Goal: Check status

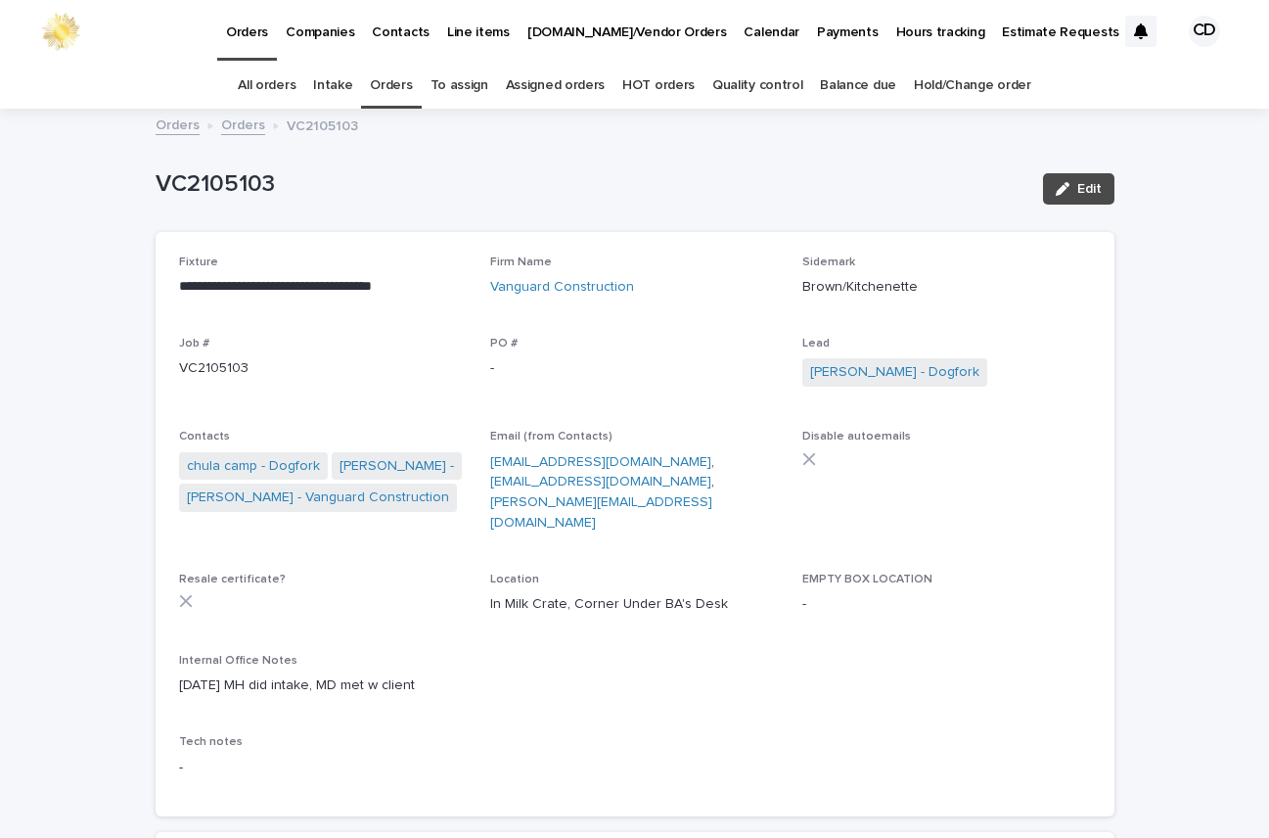
click at [392, 80] on link "Orders" at bounding box center [391, 86] width 42 height 46
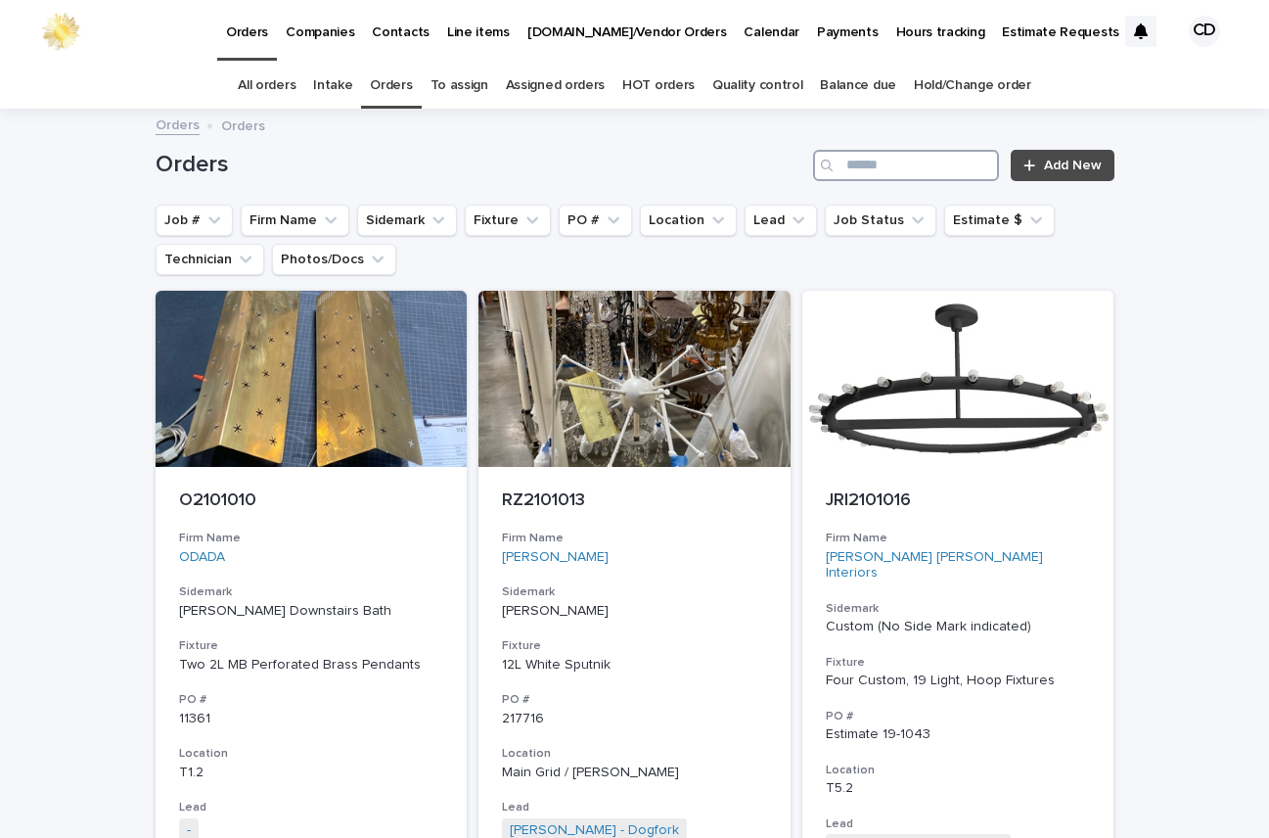
click at [928, 170] on input "Search" at bounding box center [906, 165] width 186 height 31
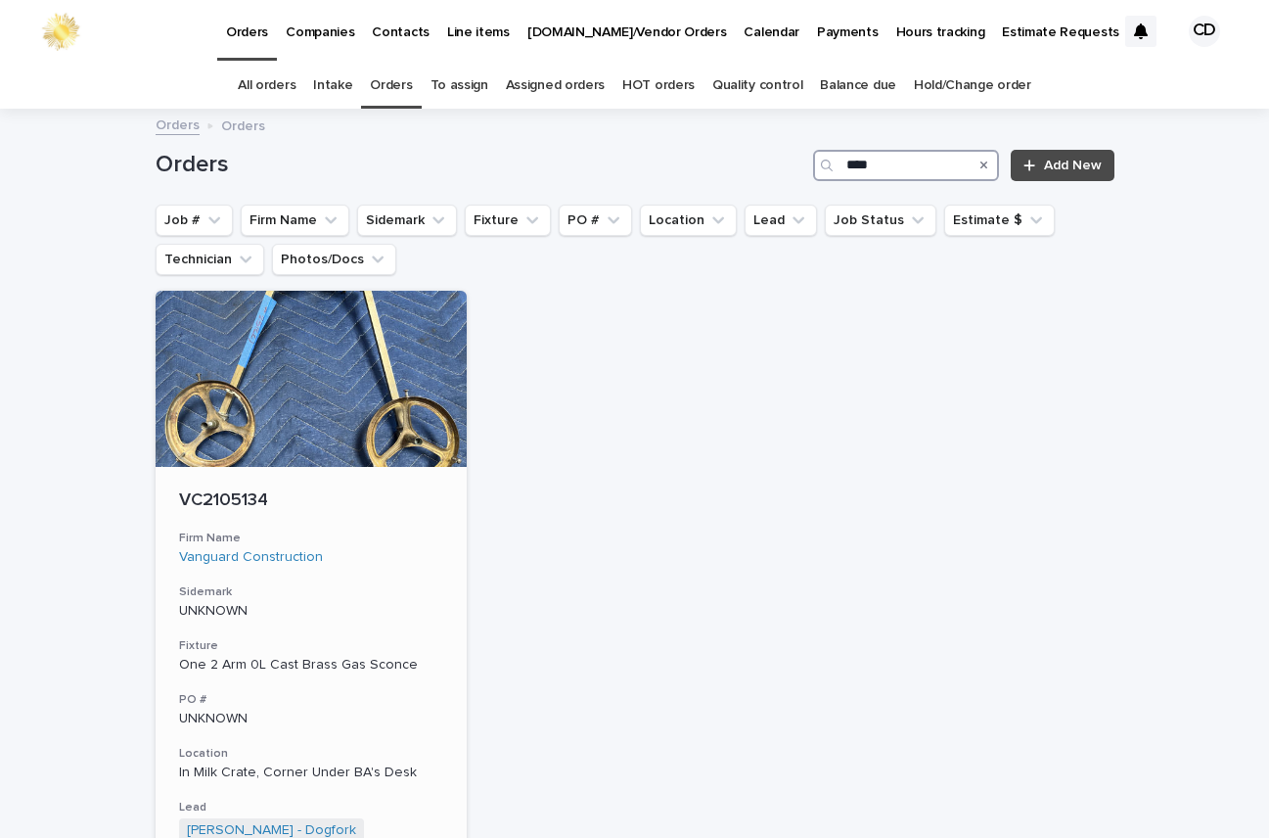
type input "****"
click at [383, 610] on p "UNKNOWN" at bounding box center [311, 611] width 265 height 17
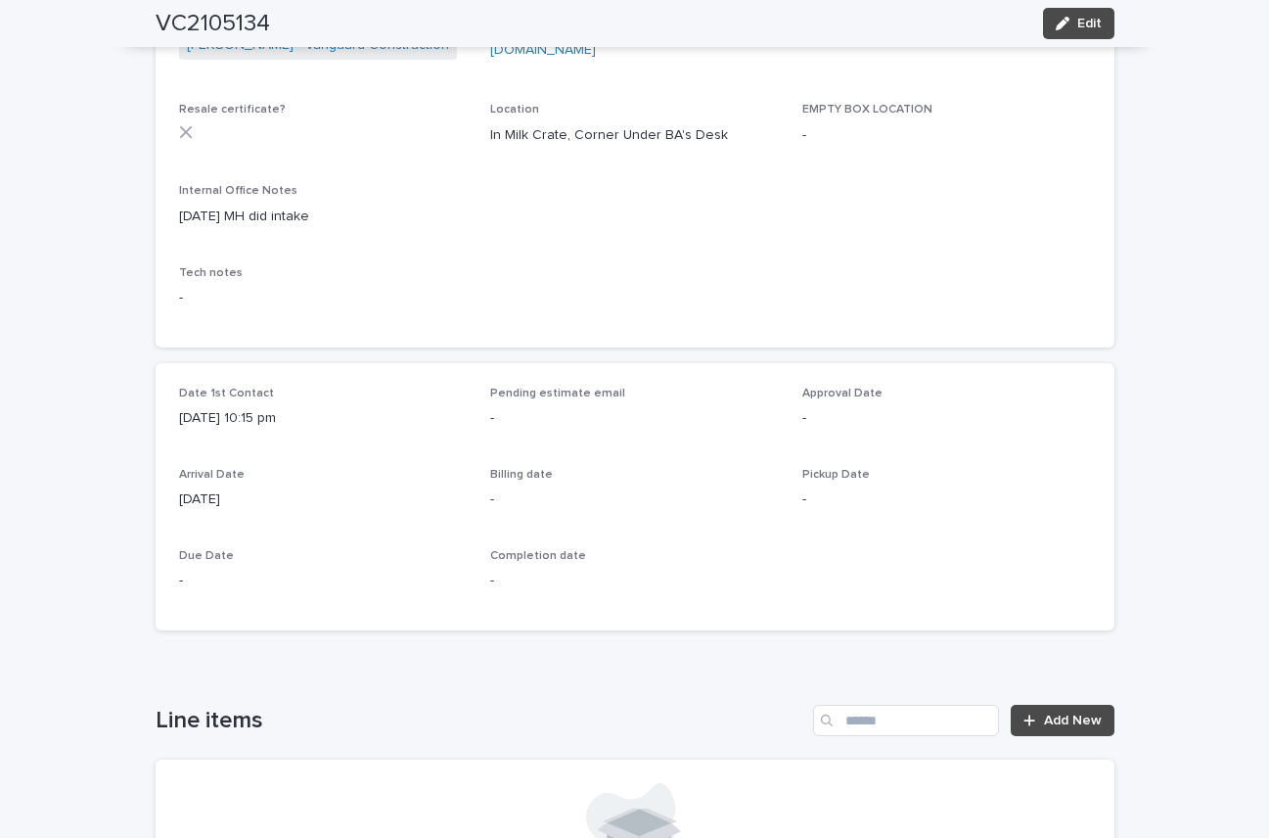
scroll to position [456, 0]
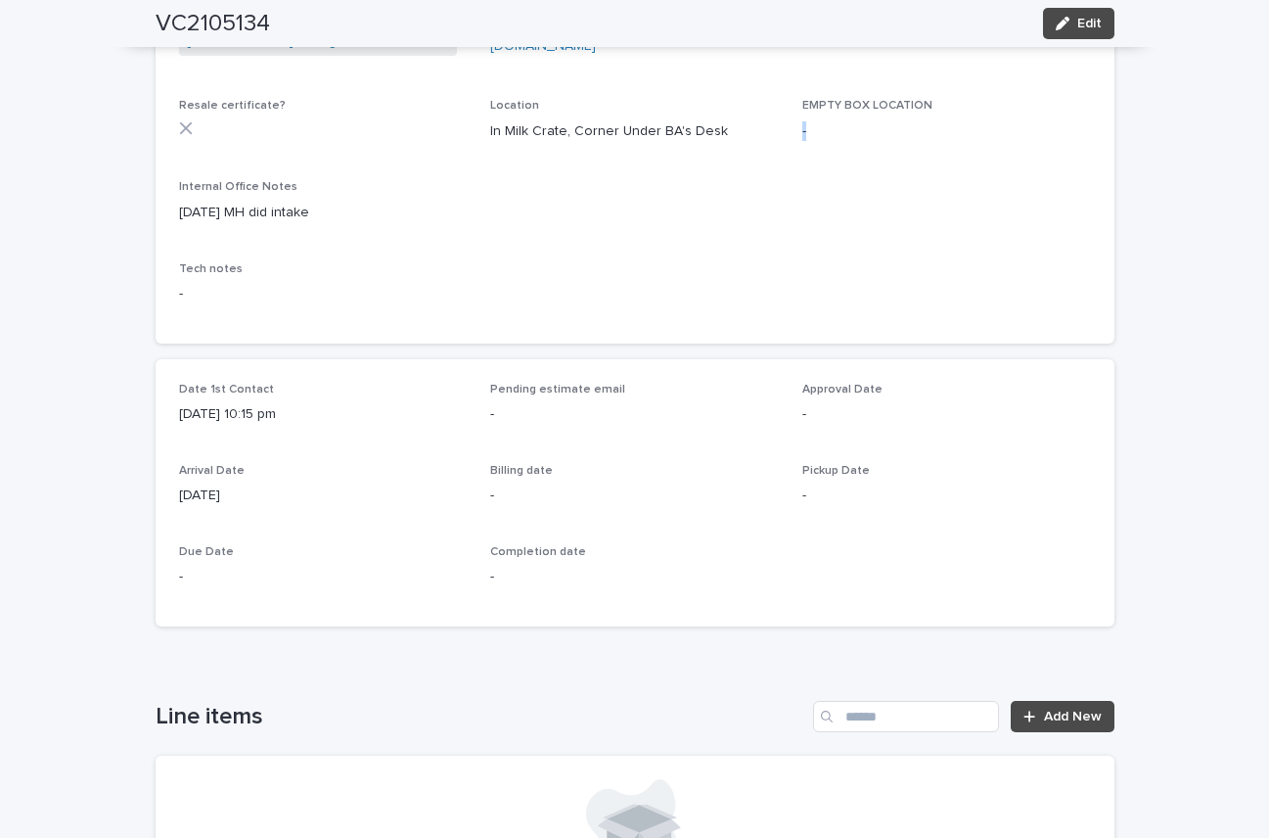
drag, startPoint x: 1249, startPoint y: 200, endPoint x: 1202, endPoint y: 119, distance: 93.0
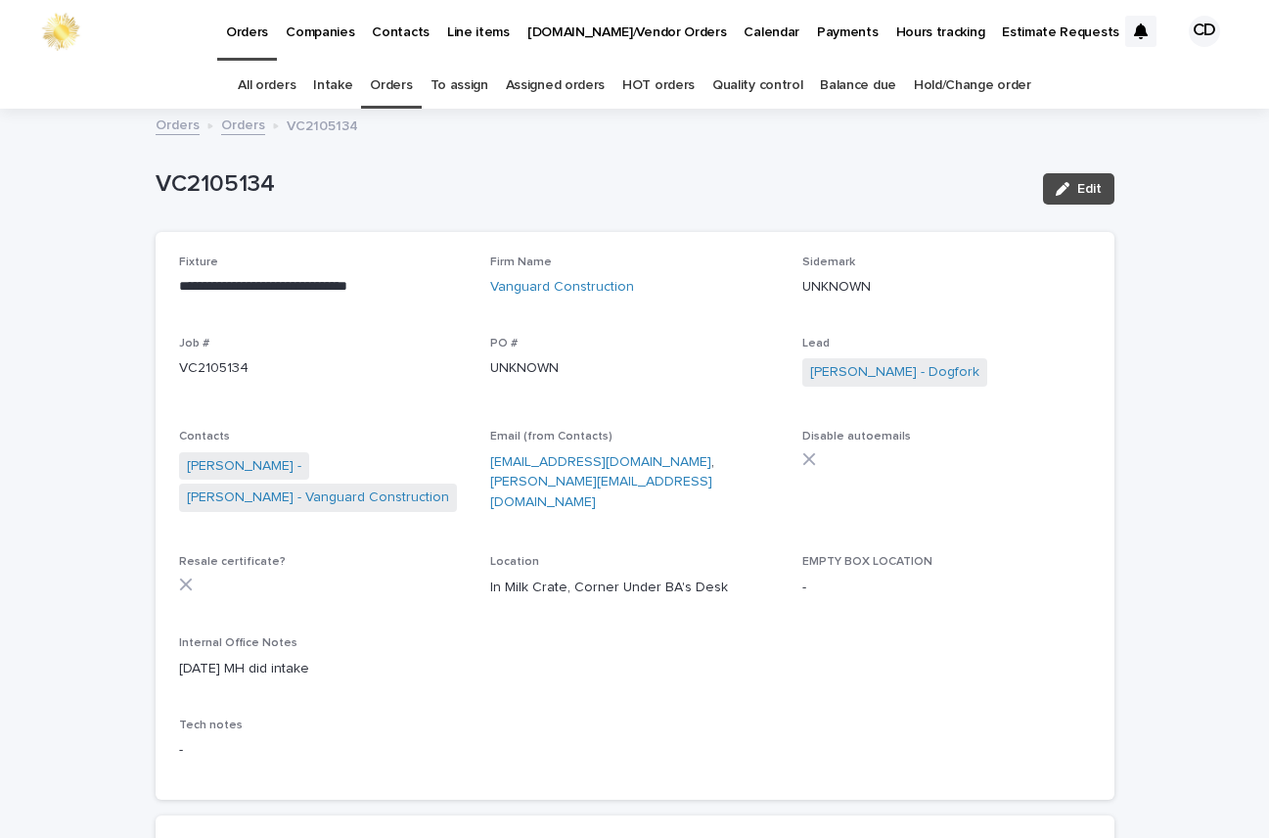
click at [938, 508] on span "Disable autoemails" at bounding box center [947, 481] width 289 height 102
